Goal: Find contact information: Find contact information

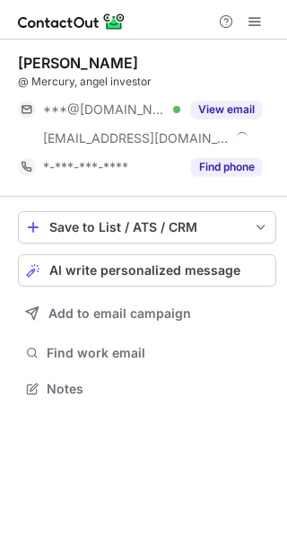
scroll to position [375, 287]
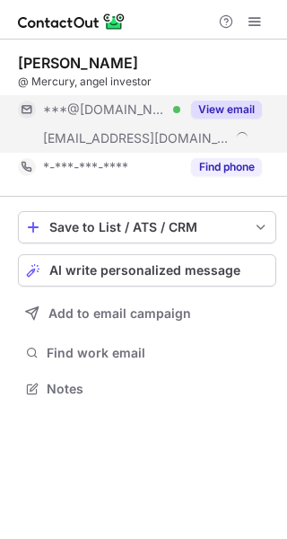
click at [233, 112] on button "View email" at bounding box center [226, 110] width 71 height 18
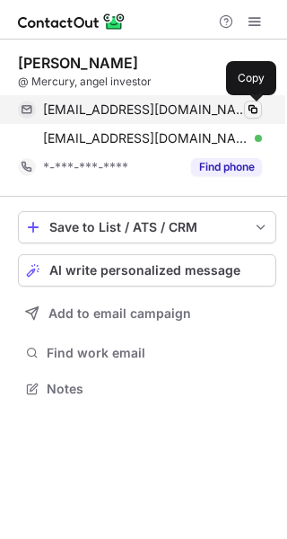
click at [248, 111] on span at bounding box center [253, 109] width 14 height 14
